Goal: Information Seeking & Learning: Learn about a topic

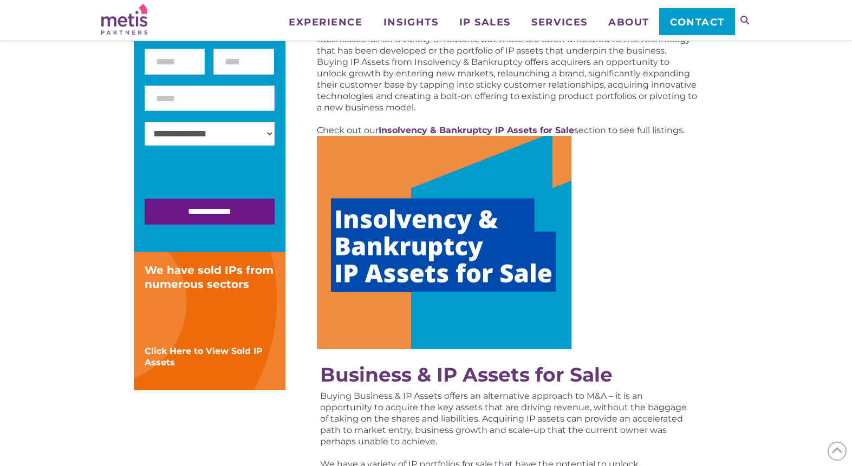
scroll to position [209, 0]
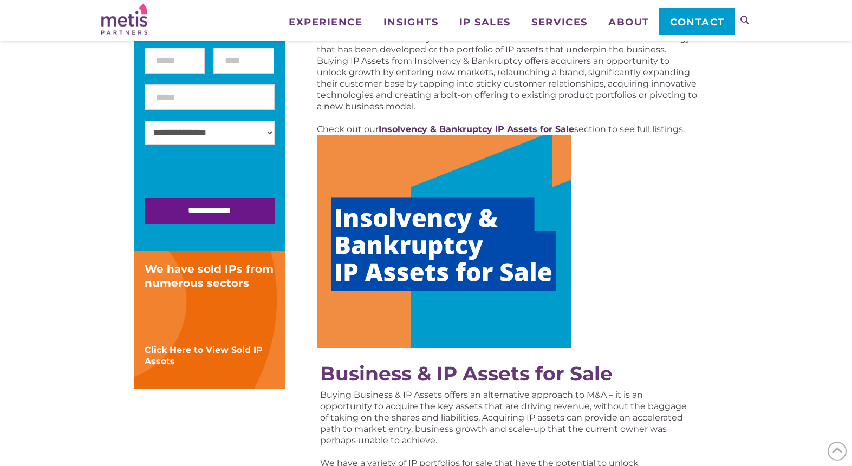
click at [478, 128] on strong "Insolvency & Bankruptcy IP Assets for Sale" at bounding box center [477, 129] width 196 height 10
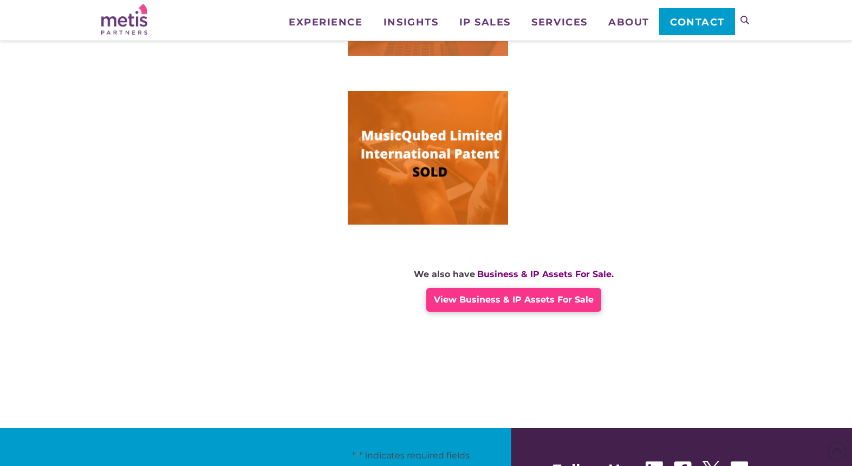
scroll to position [799, 0]
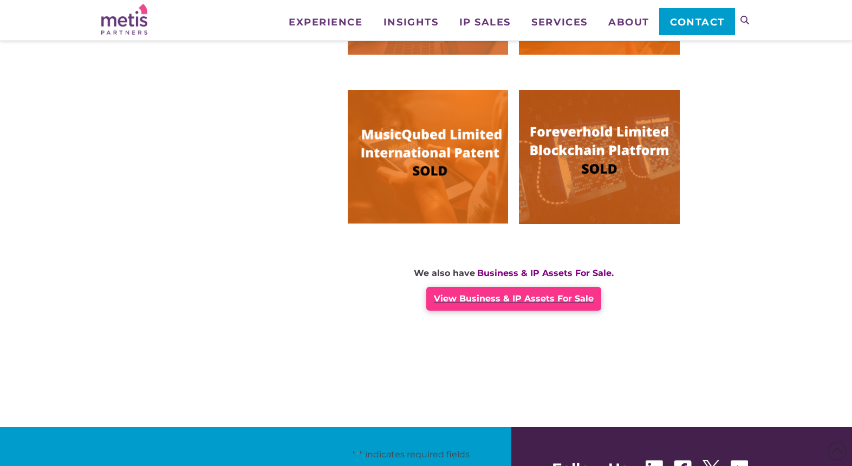
click at [486, 304] on div "View Business & IP Assets For Sale" at bounding box center [513, 299] width 175 height 24
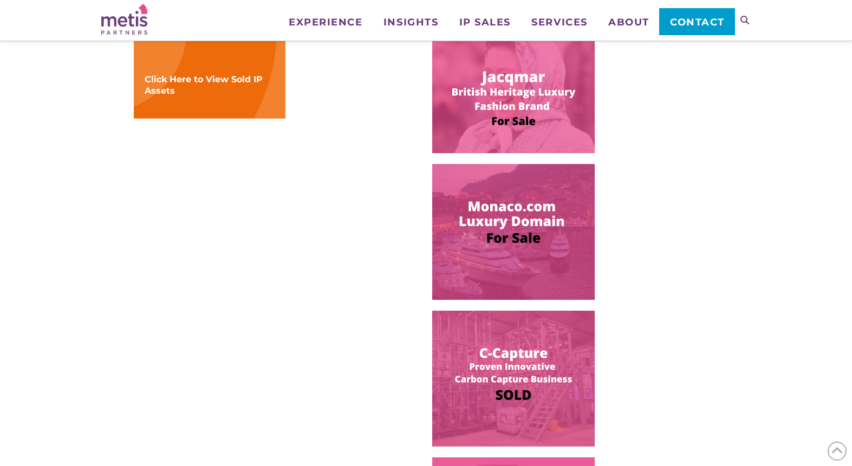
scroll to position [516, 0]
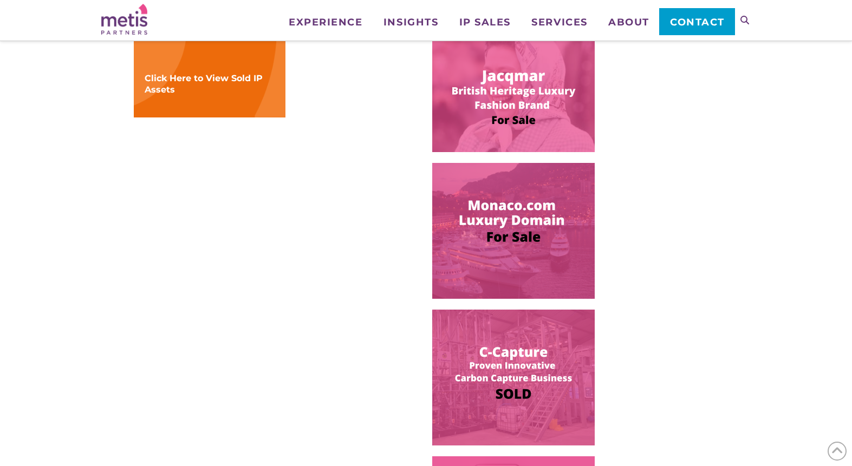
click at [519, 226] on img at bounding box center [513, 231] width 163 height 136
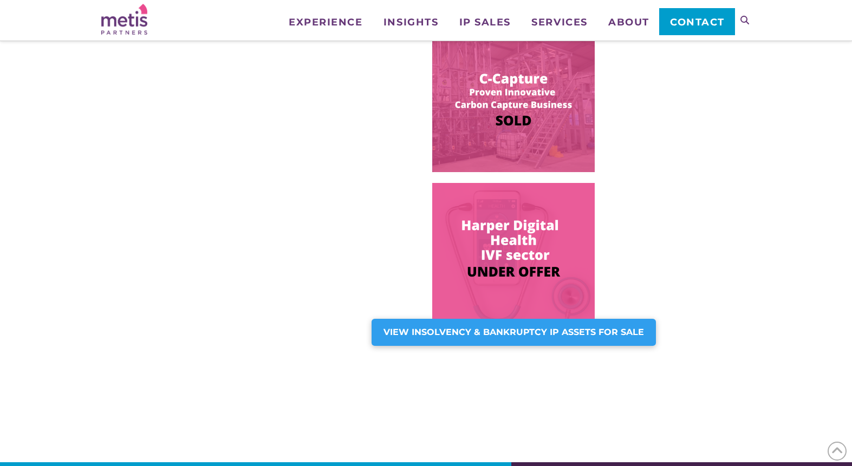
scroll to position [790, 0]
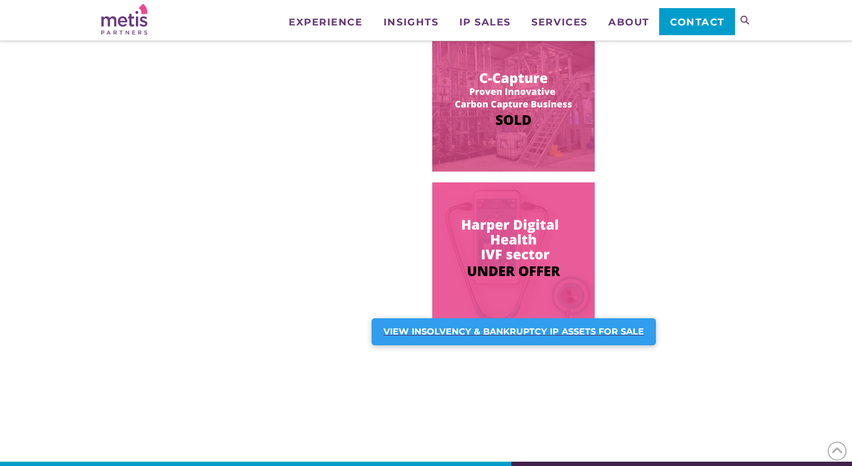
click at [602, 332] on strong "VIEW INSOLVENCY & BANKRUPTCY IP ASSETS FOR SALE" at bounding box center [514, 332] width 261 height 10
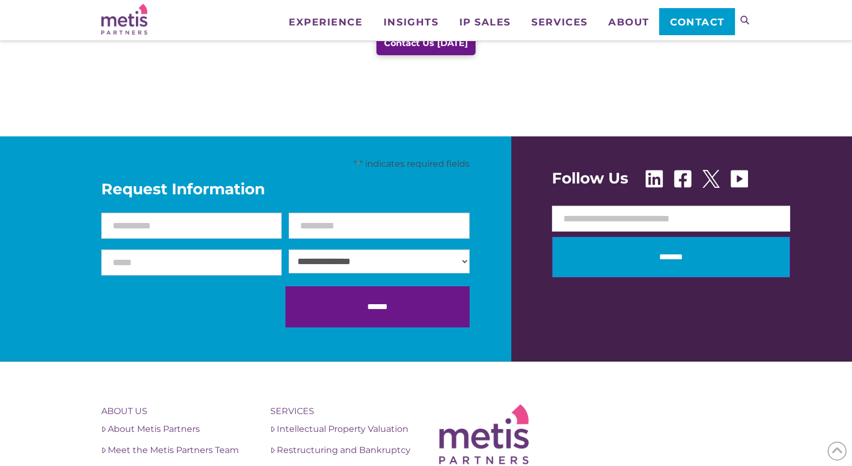
scroll to position [788, 0]
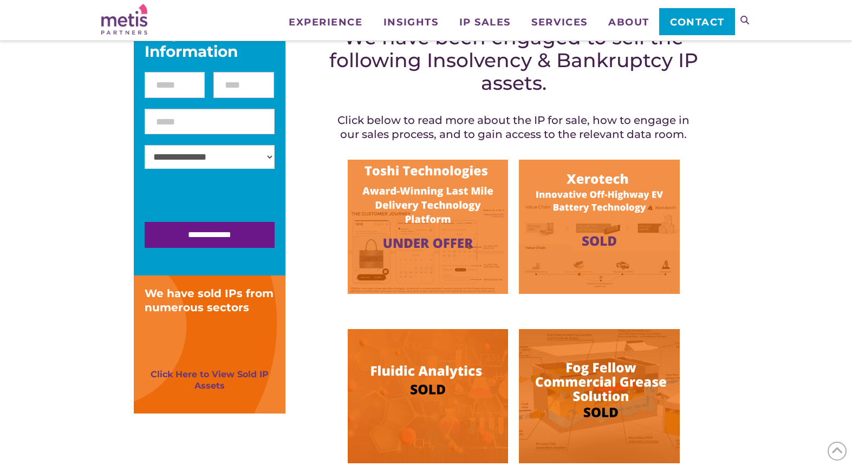
scroll to position [220, 0]
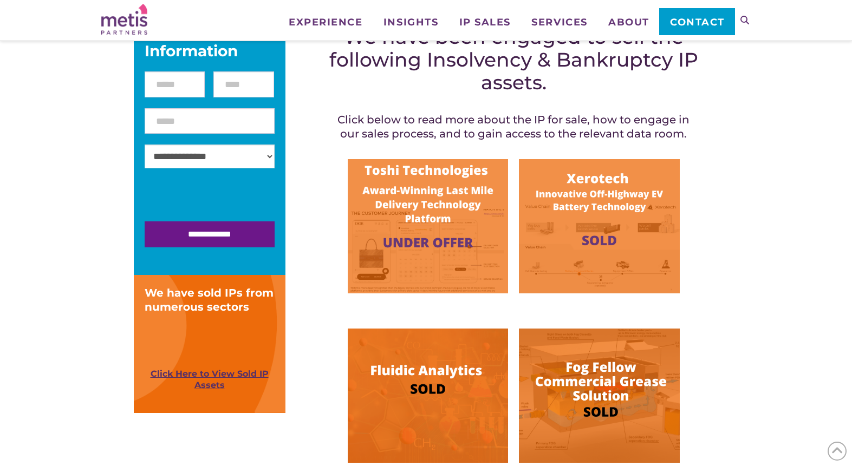
click at [209, 369] on link "Click Here to View Sold IP Assets" at bounding box center [210, 380] width 118 height 22
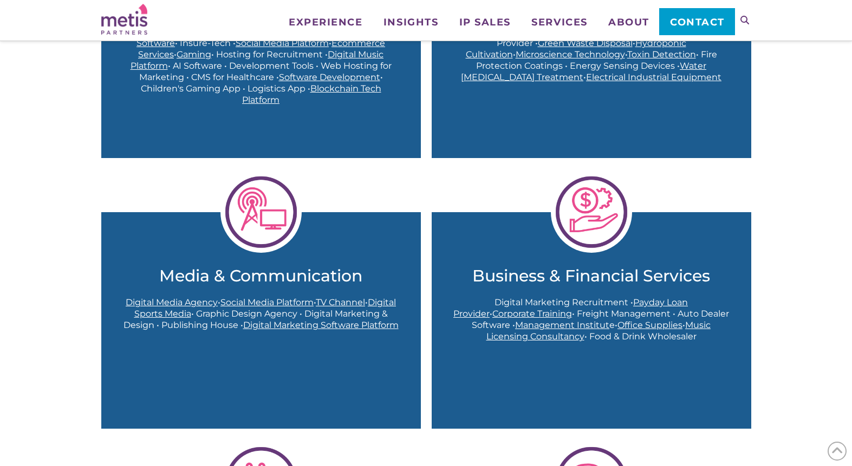
scroll to position [770, 0]
click at [241, 231] on img at bounding box center [260, 211] width 81 height 81
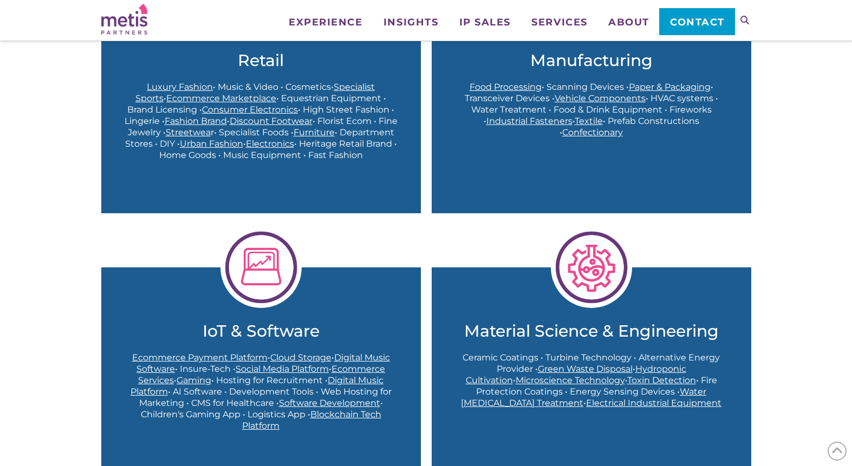
scroll to position [443, 0]
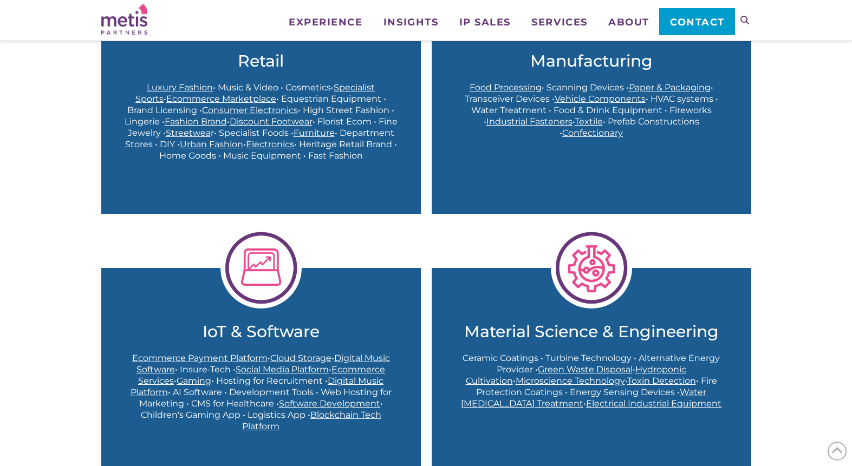
click at [261, 274] on img at bounding box center [260, 268] width 81 height 81
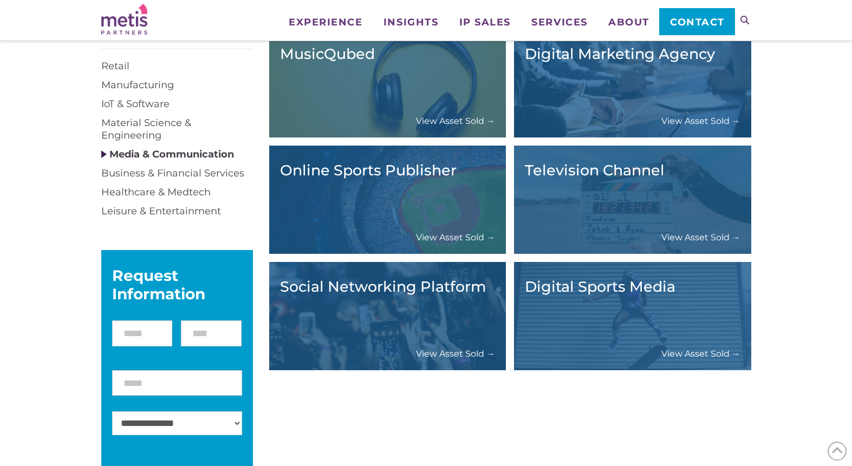
scroll to position [140, 0]
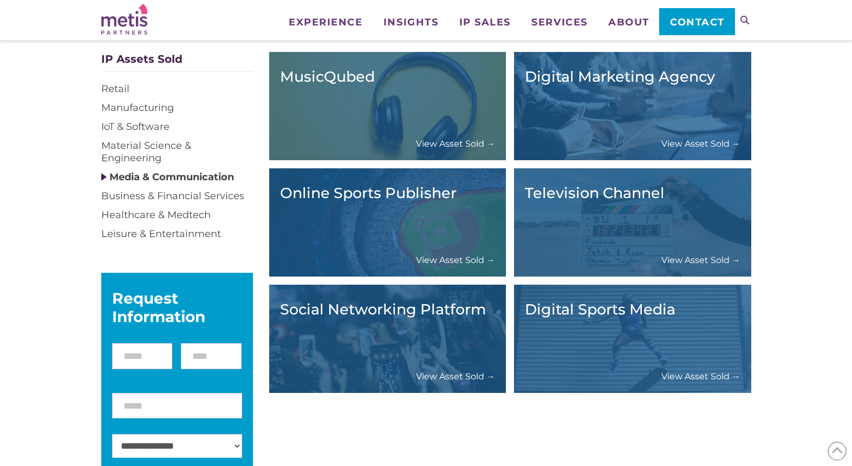
click at [386, 318] on h3 "Social Networking Platform" at bounding box center [388, 309] width 216 height 17
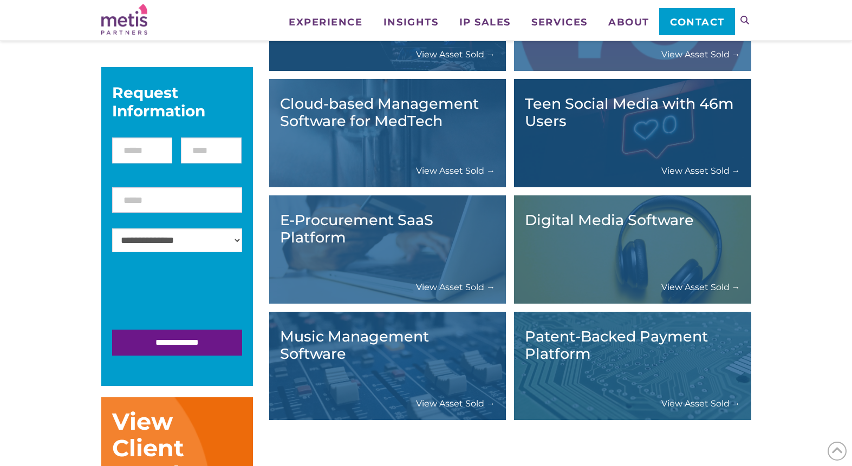
scroll to position [347, 0]
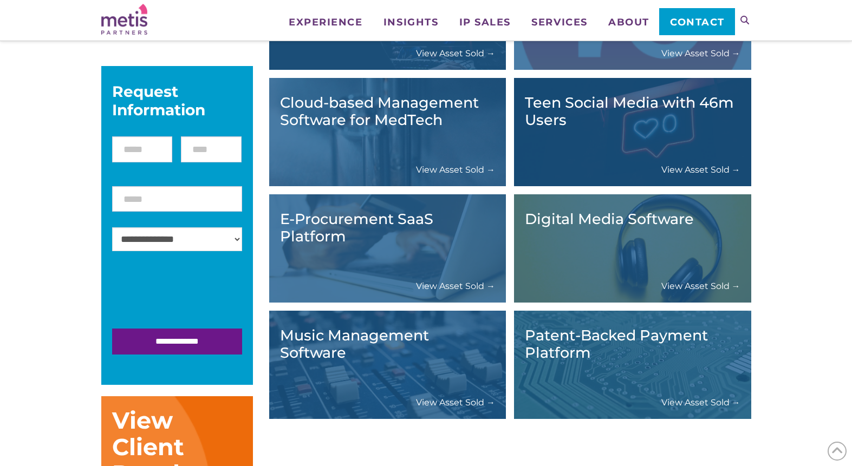
click at [686, 167] on link "View Asset Sold →" at bounding box center [700, 169] width 79 height 11
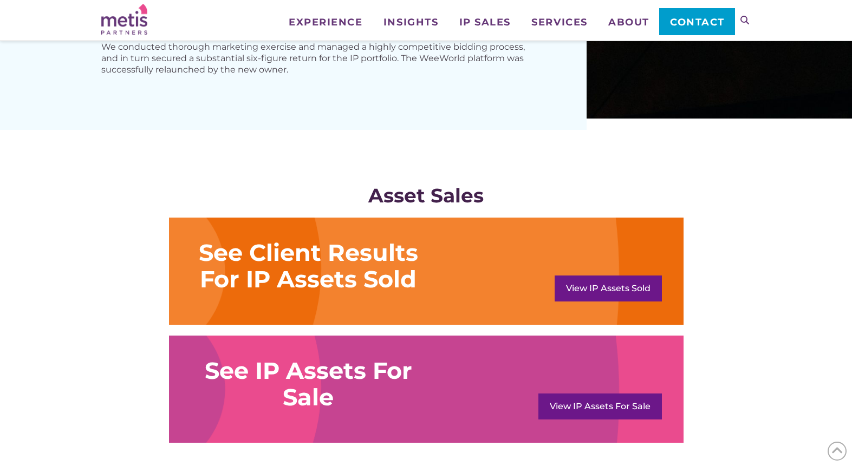
scroll to position [756, 0]
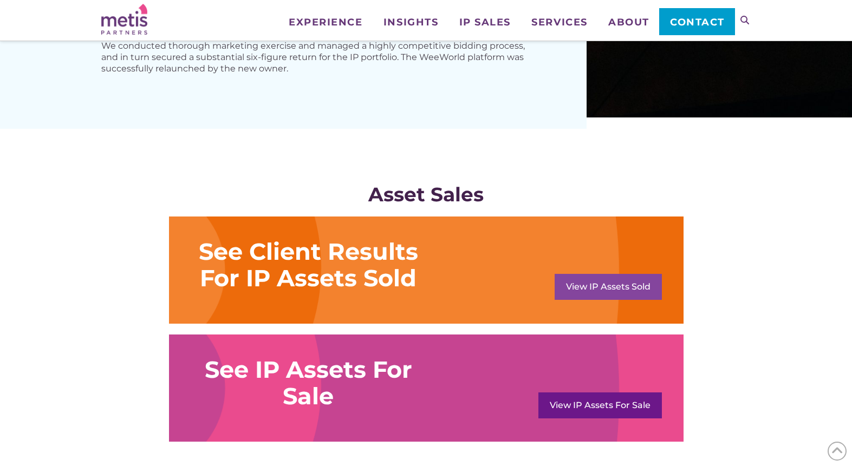
click at [591, 277] on link "View IP Assets Sold" at bounding box center [608, 287] width 107 height 26
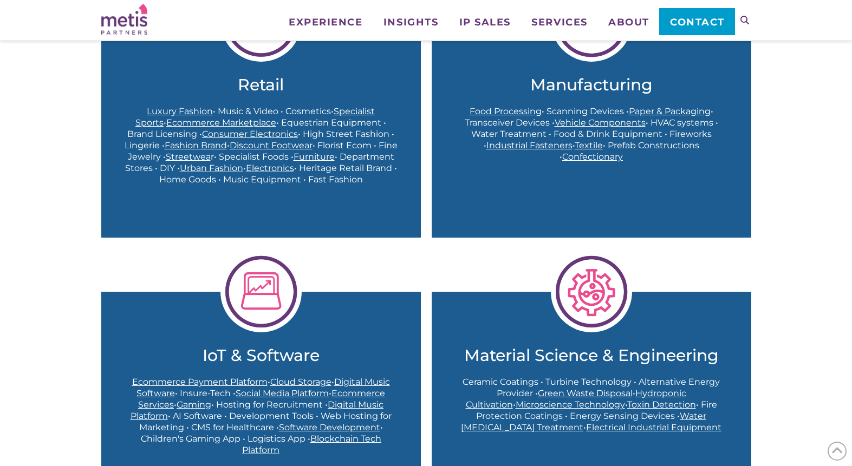
scroll to position [420, 0]
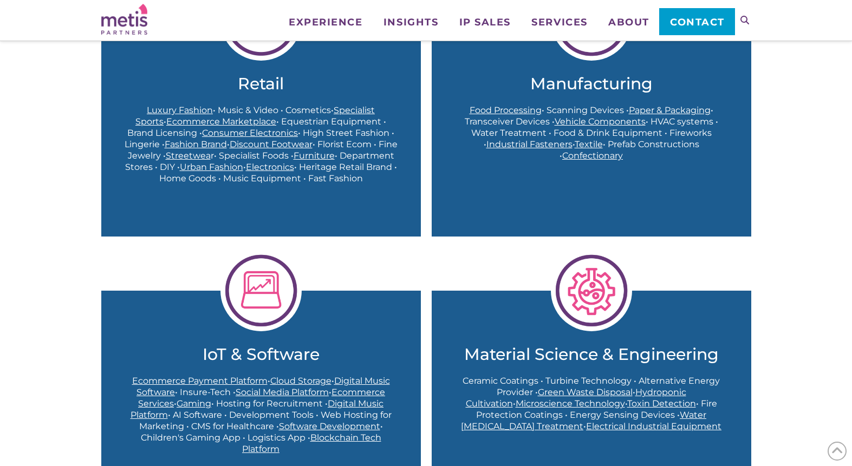
click at [264, 289] on img at bounding box center [260, 290] width 81 height 81
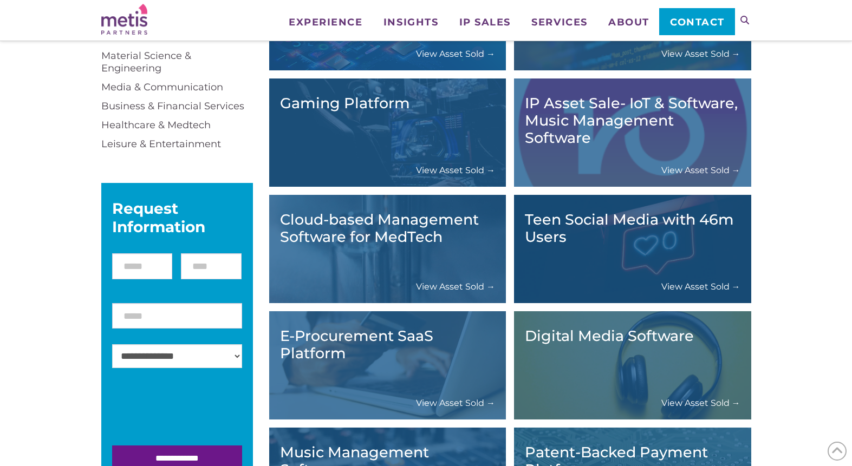
scroll to position [236, 0]
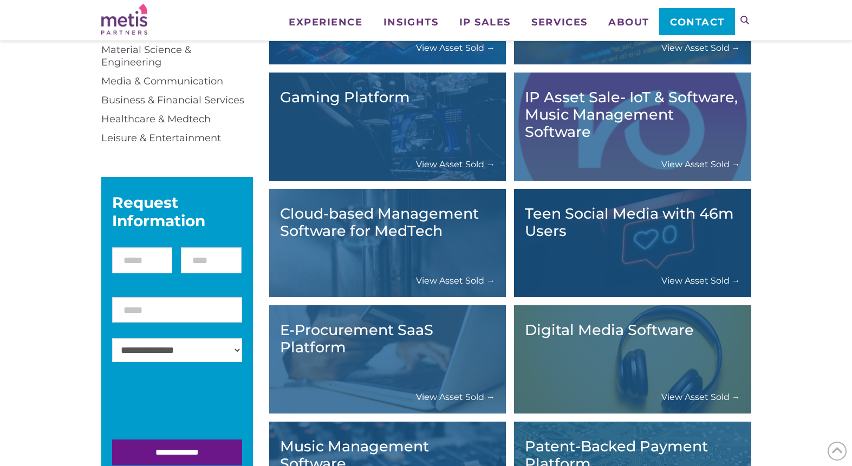
click at [348, 146] on div "Gaming Platform View Asset Sold →" at bounding box center [388, 126] width 216 height 87
click at [444, 164] on link "View Asset Sold →" at bounding box center [455, 164] width 79 height 11
type input "*****"
type input "********"
type input "**********"
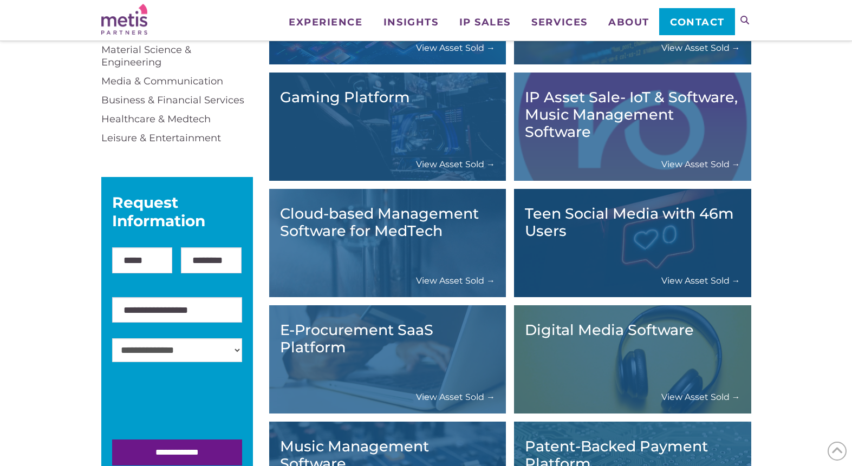
select select "*****"
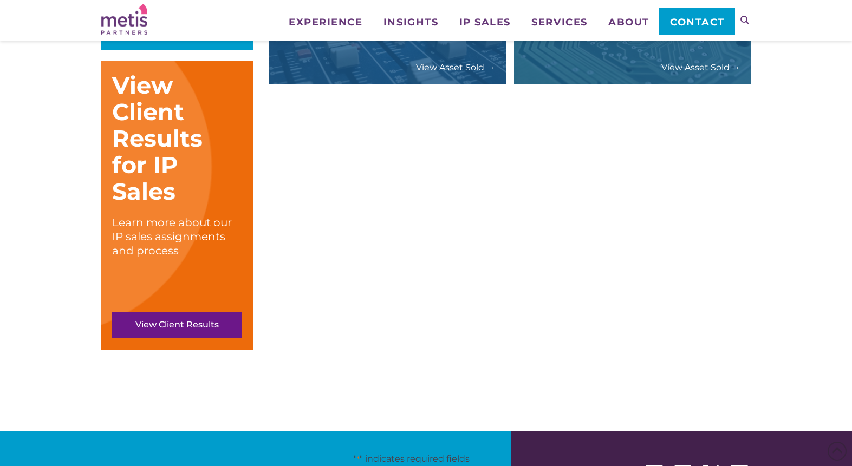
scroll to position [683, 0]
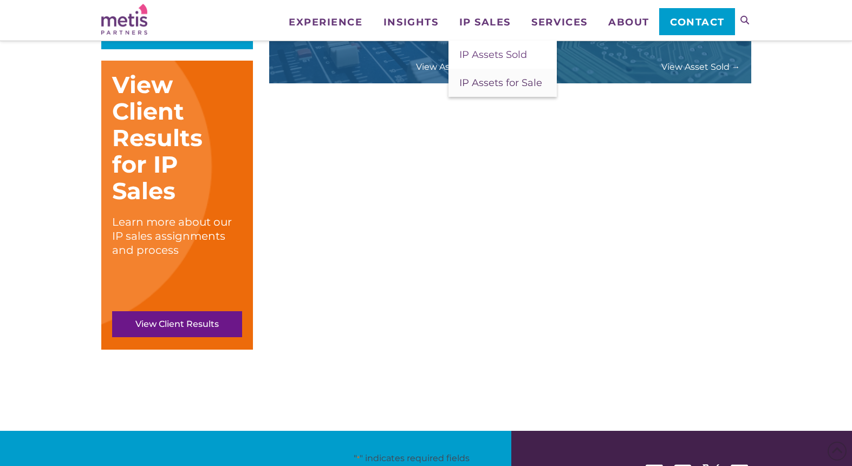
click at [487, 82] on span "IP Assets for Sale" at bounding box center [500, 83] width 83 height 12
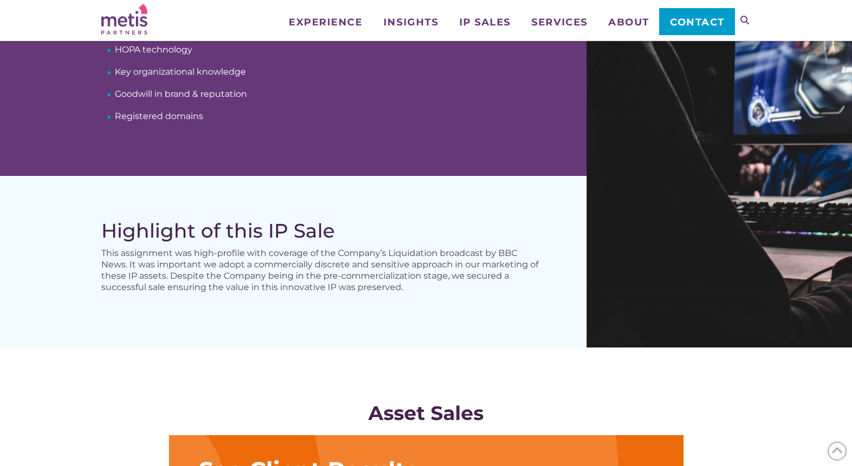
scroll to position [471, 0]
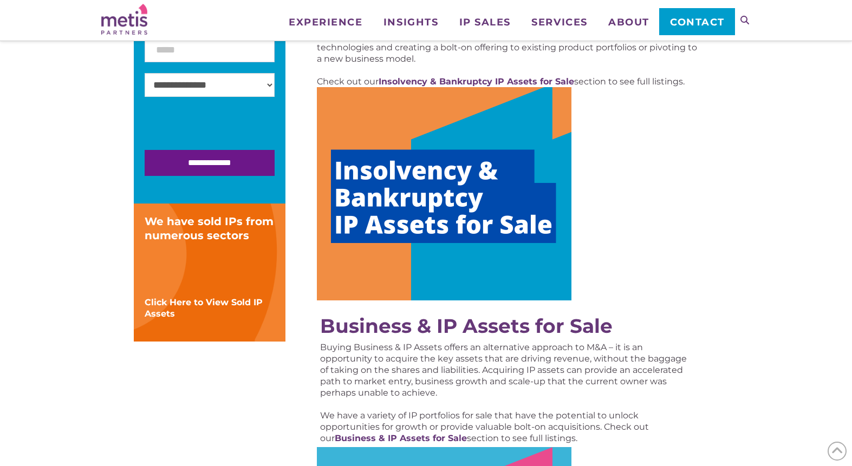
scroll to position [251, 0]
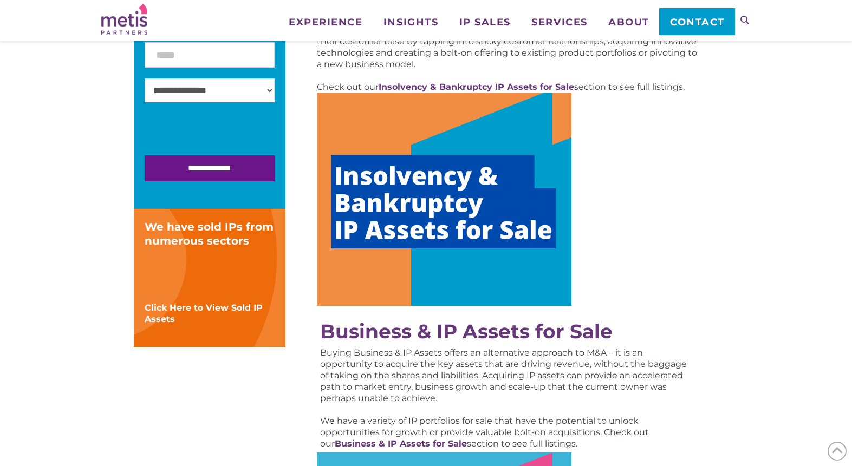
click at [434, 201] on img at bounding box center [444, 199] width 255 height 213
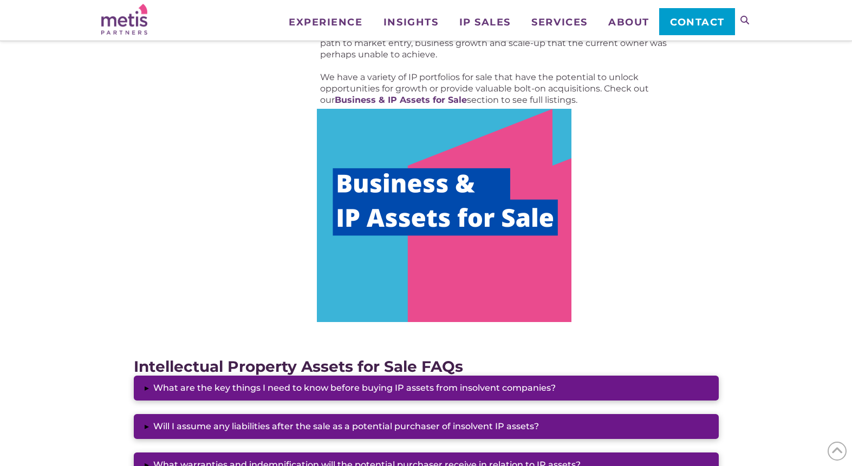
scroll to position [602, 0]
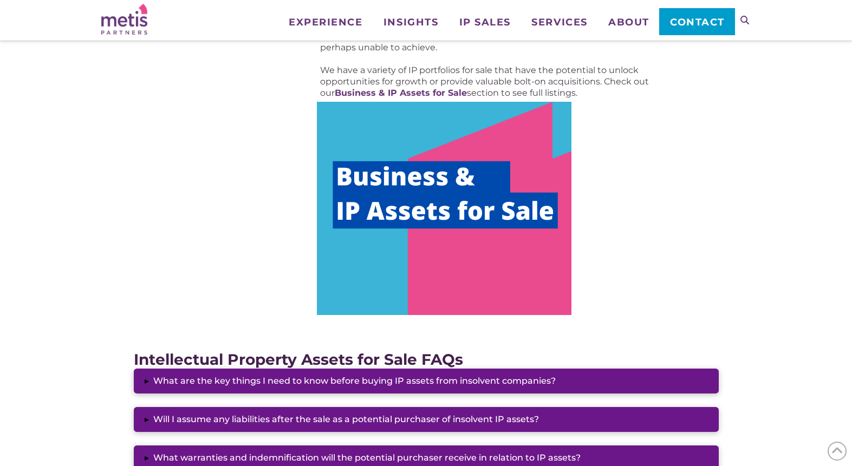
click at [413, 200] on img at bounding box center [444, 208] width 255 height 213
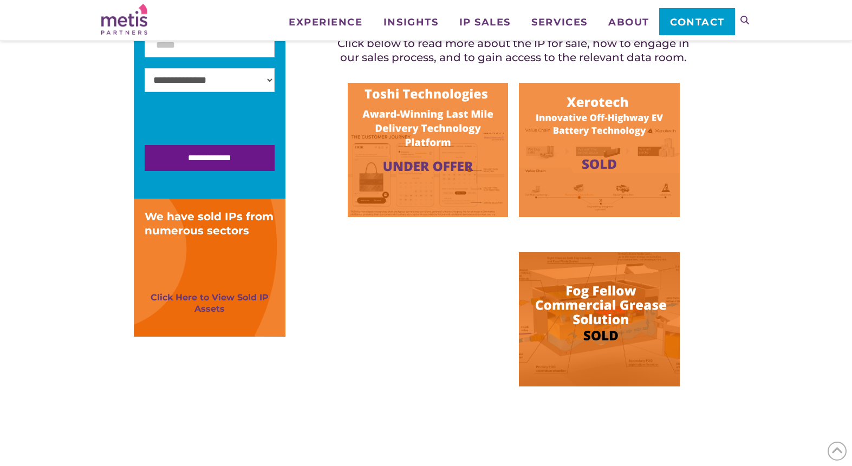
scroll to position [295, 0]
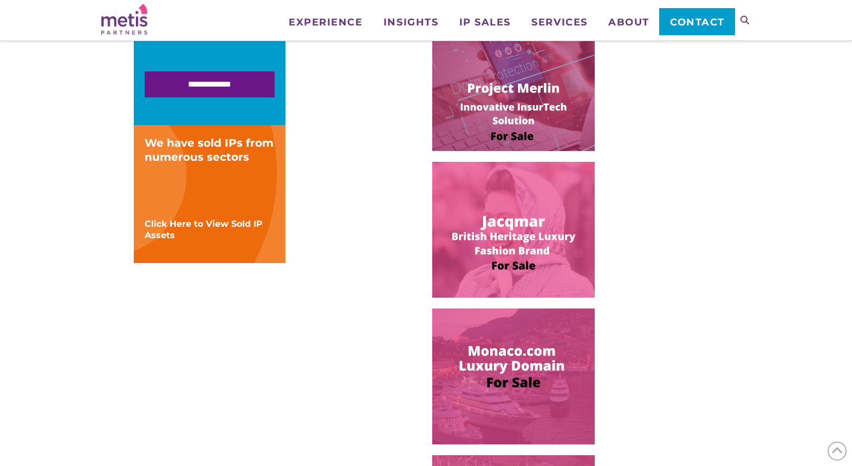
scroll to position [371, 0]
click at [535, 239] on img at bounding box center [513, 229] width 163 height 136
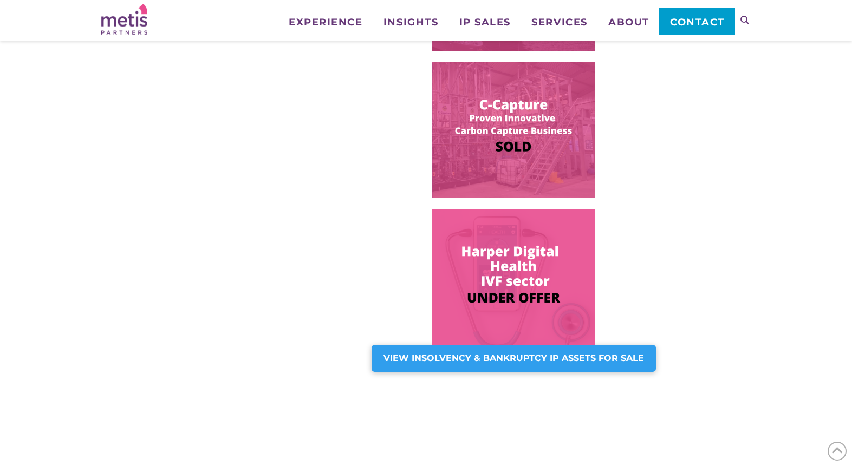
scroll to position [766, 0]
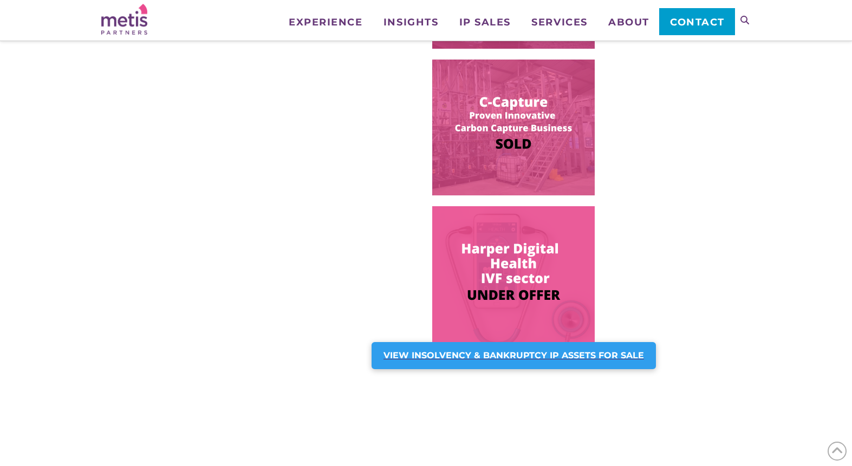
click at [438, 356] on strong "VIEW INSOLVENCY & BANKRUPTCY IP ASSETS FOR SALE" at bounding box center [514, 355] width 261 height 10
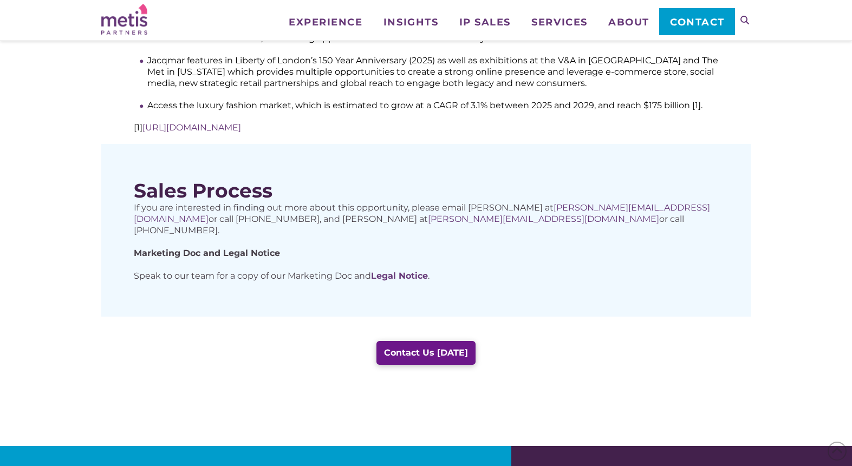
scroll to position [619, 0]
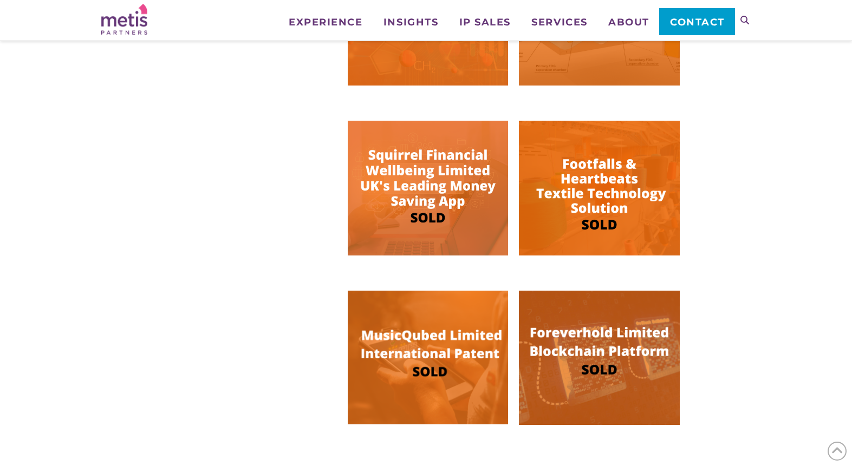
scroll to position [600, 0]
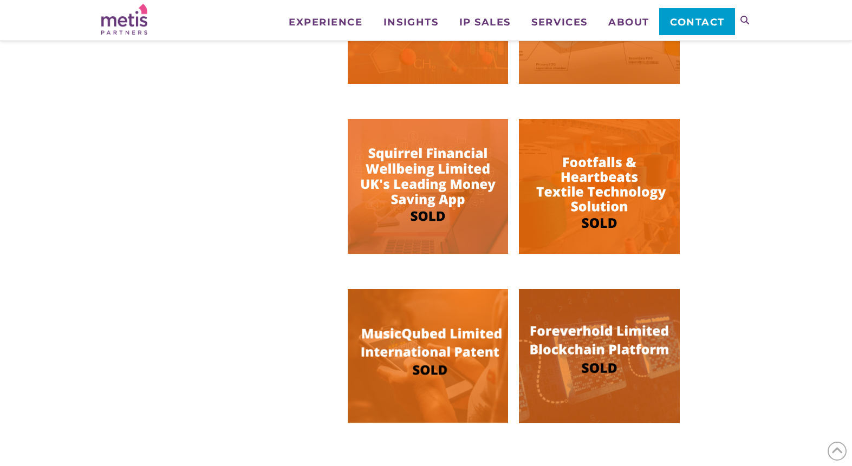
click at [570, 350] on img at bounding box center [599, 356] width 160 height 134
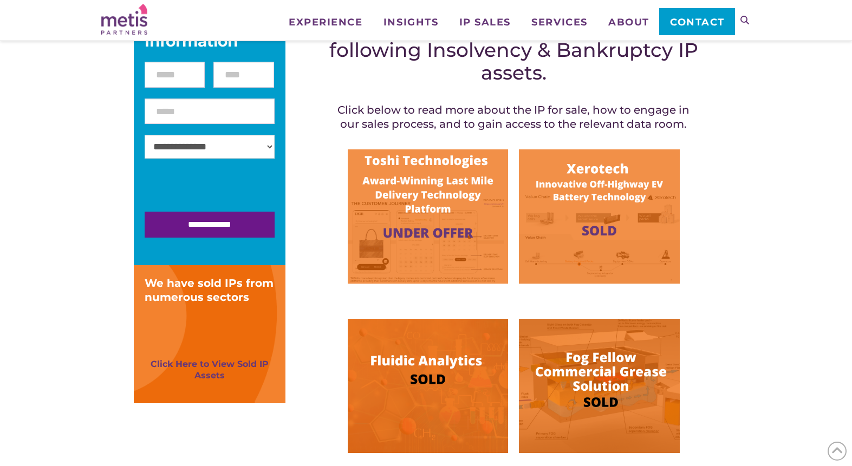
scroll to position [237, 0]
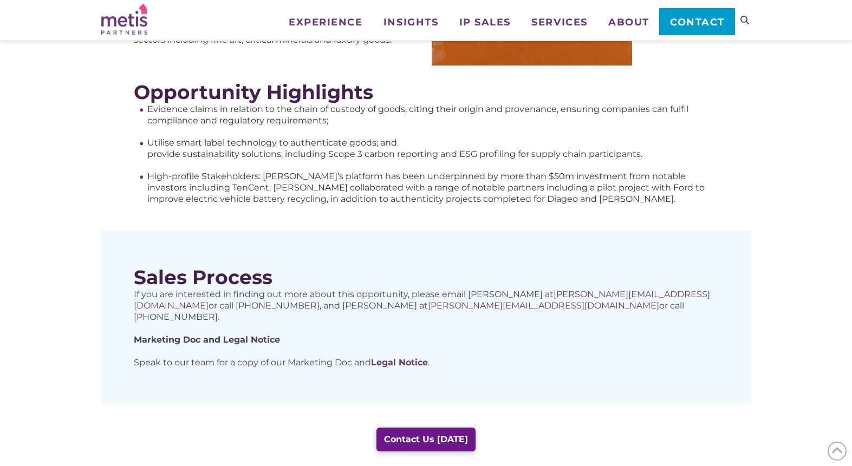
scroll to position [316, 0]
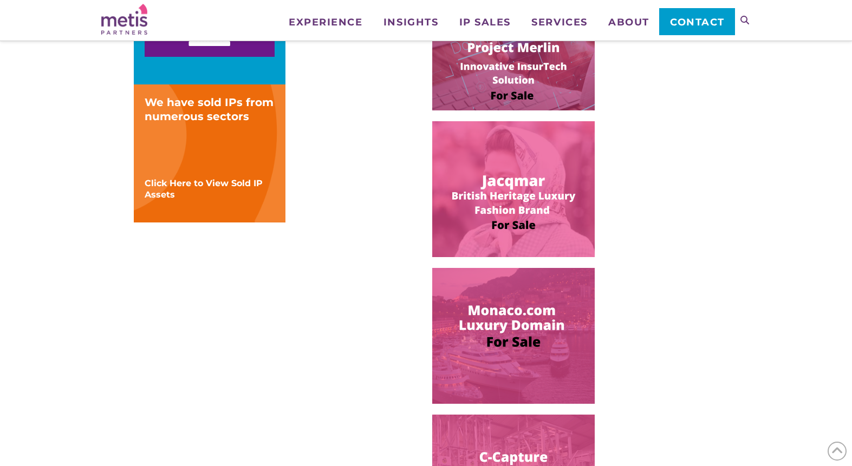
scroll to position [410, 0]
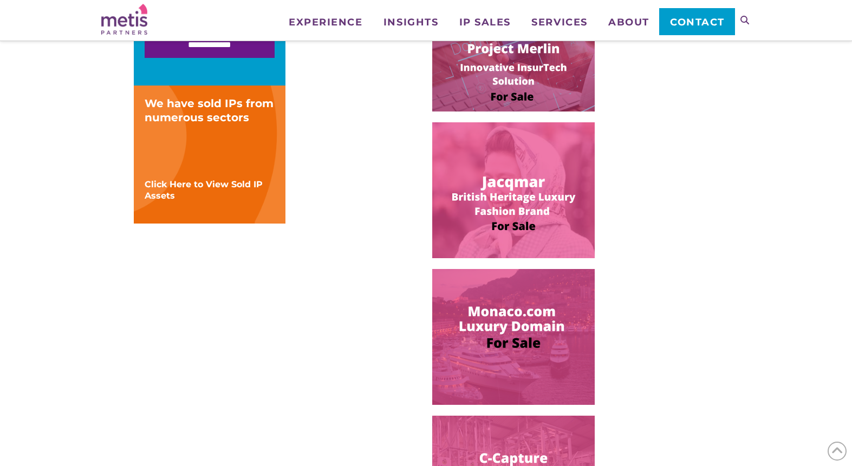
click at [505, 311] on img at bounding box center [513, 337] width 163 height 136
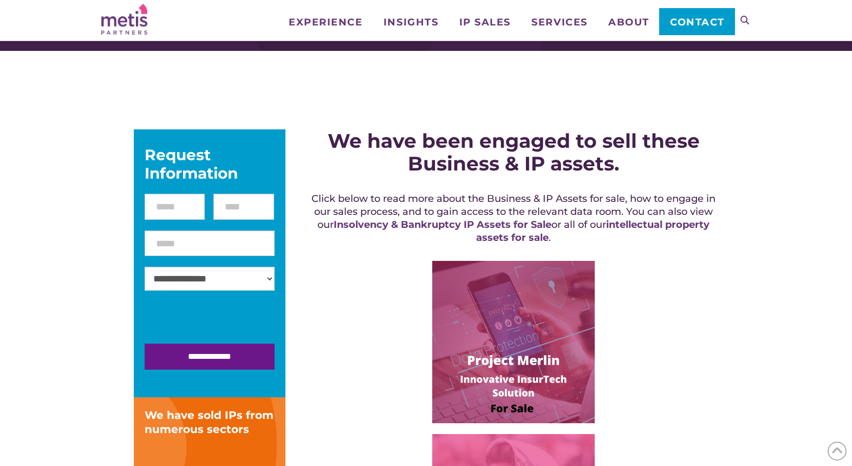
scroll to position [99, 0]
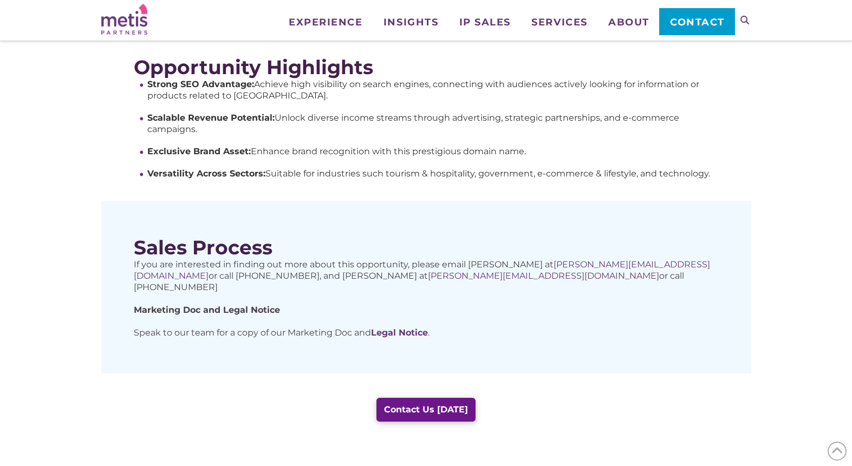
scroll to position [411, 0]
